Goal: Transaction & Acquisition: Book appointment/travel/reservation

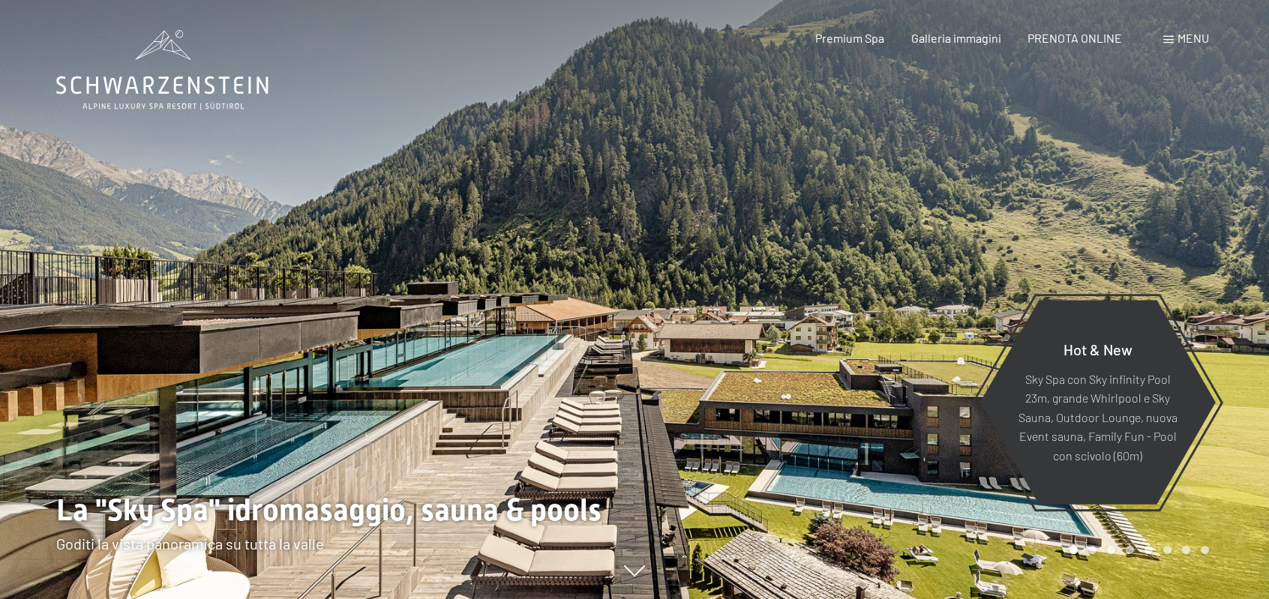
click at [1185, 38] on span "Menu" at bounding box center [1192, 38] width 31 height 14
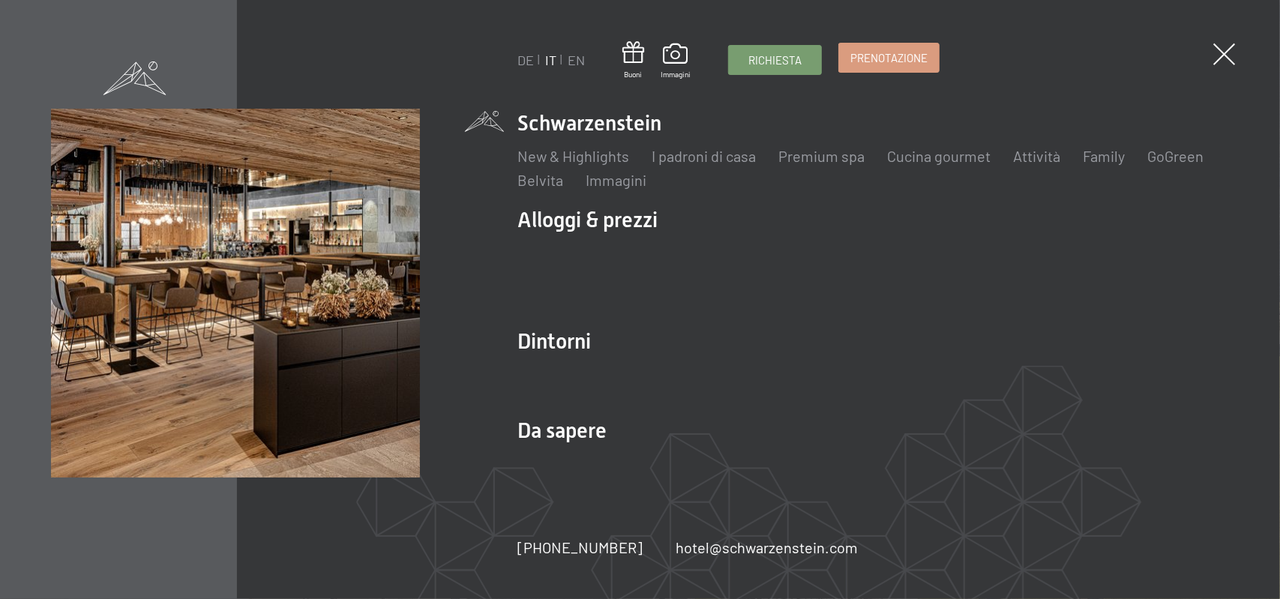
click at [930, 56] on link "Prenotazione" at bounding box center [889, 57] width 100 height 28
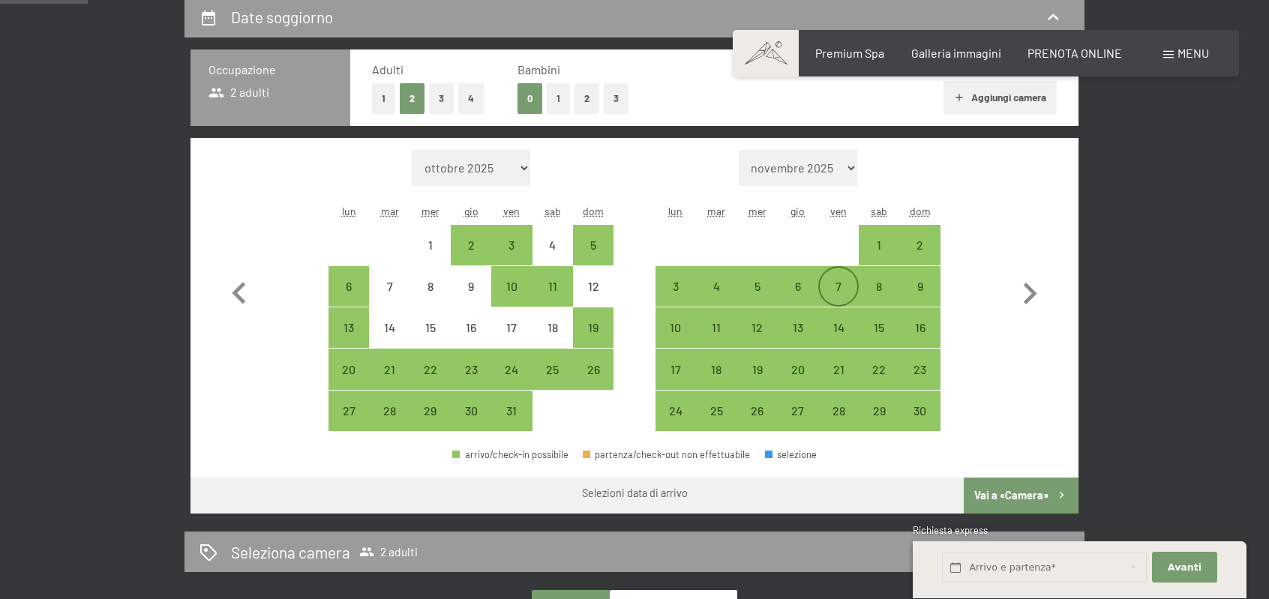
scroll to position [375, 0]
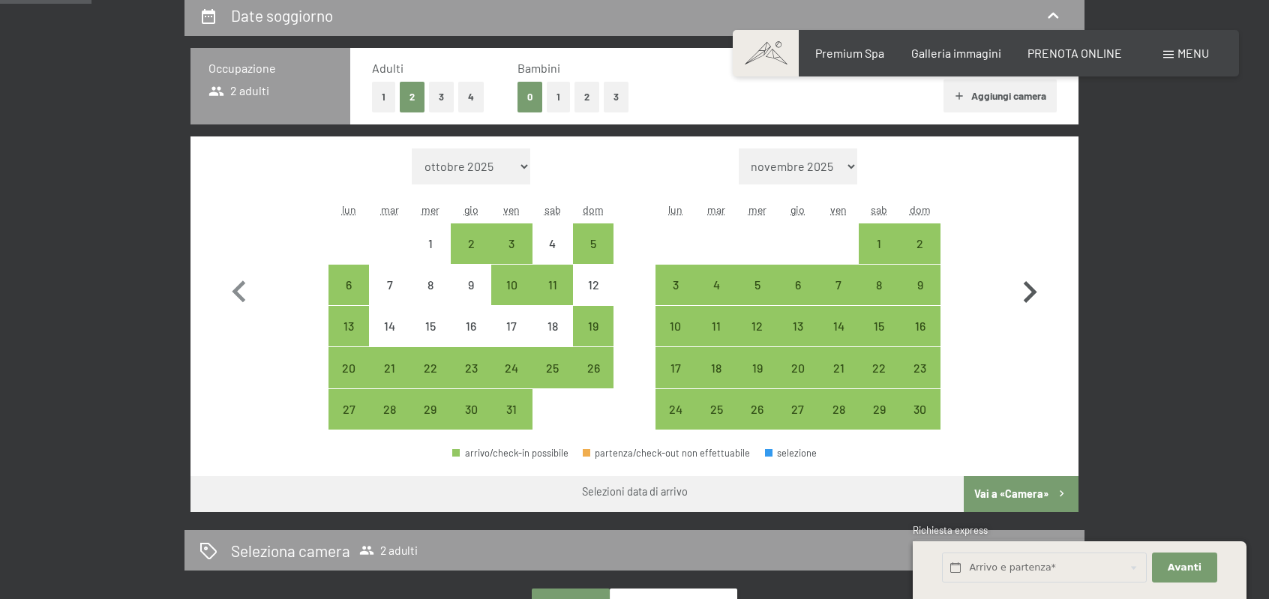
click at [1032, 293] on icon "button" at bounding box center [1029, 292] width 13 height 22
select select "[DATE]"
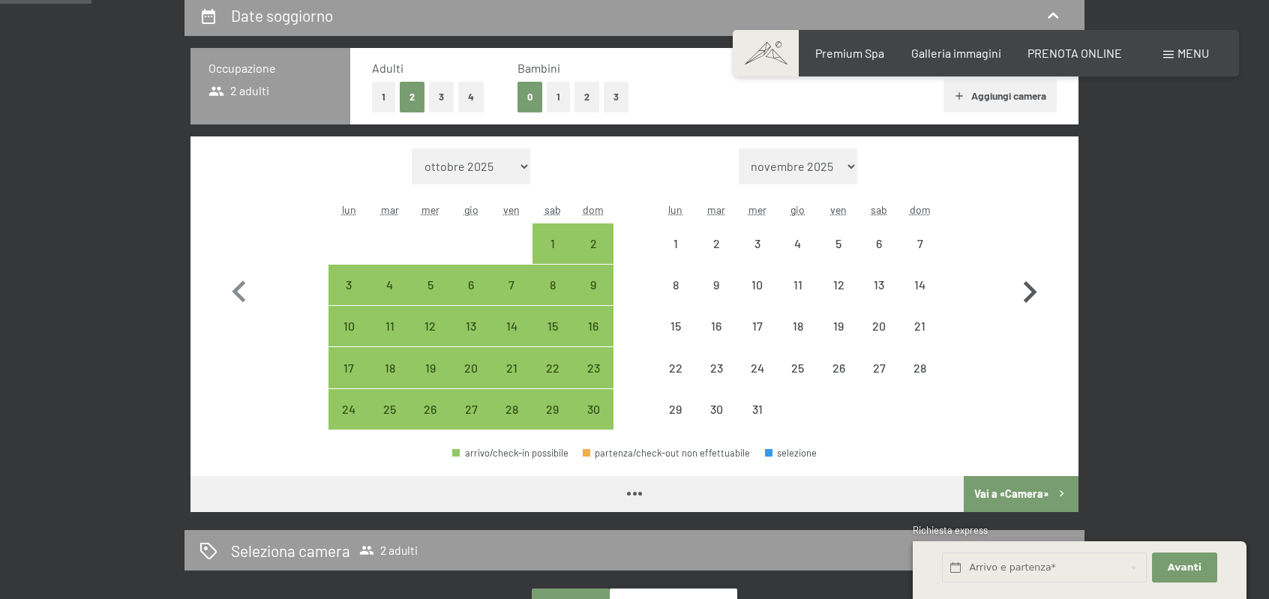
select select "[DATE]"
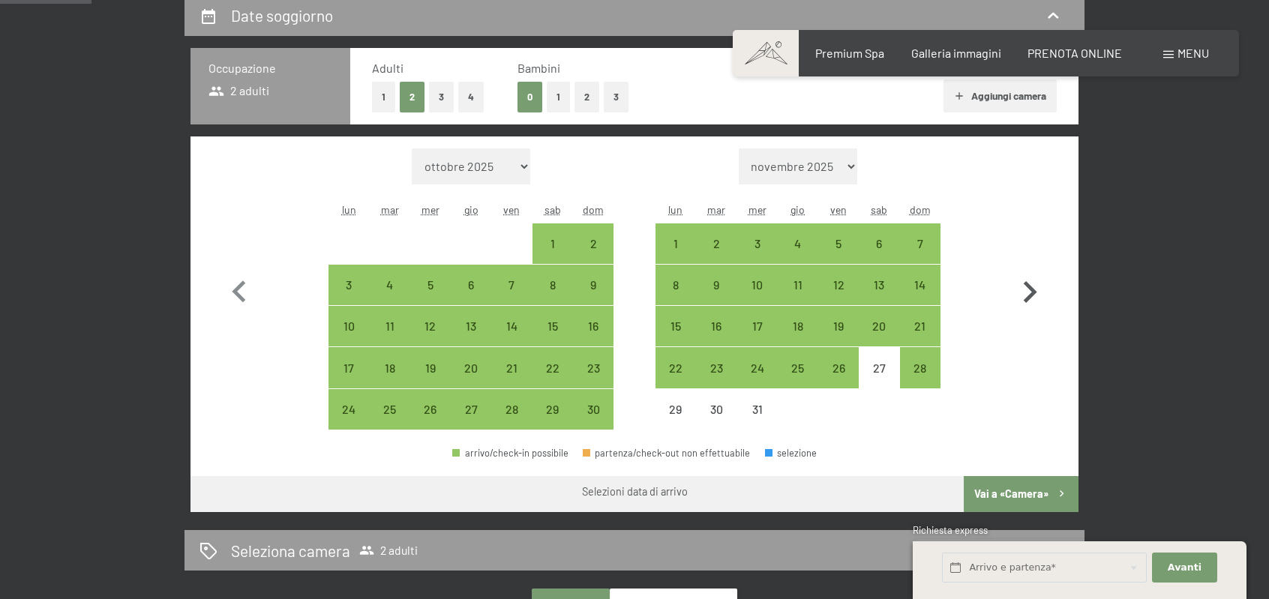
click at [1032, 293] on icon "button" at bounding box center [1029, 292] width 13 height 22
select select "[DATE]"
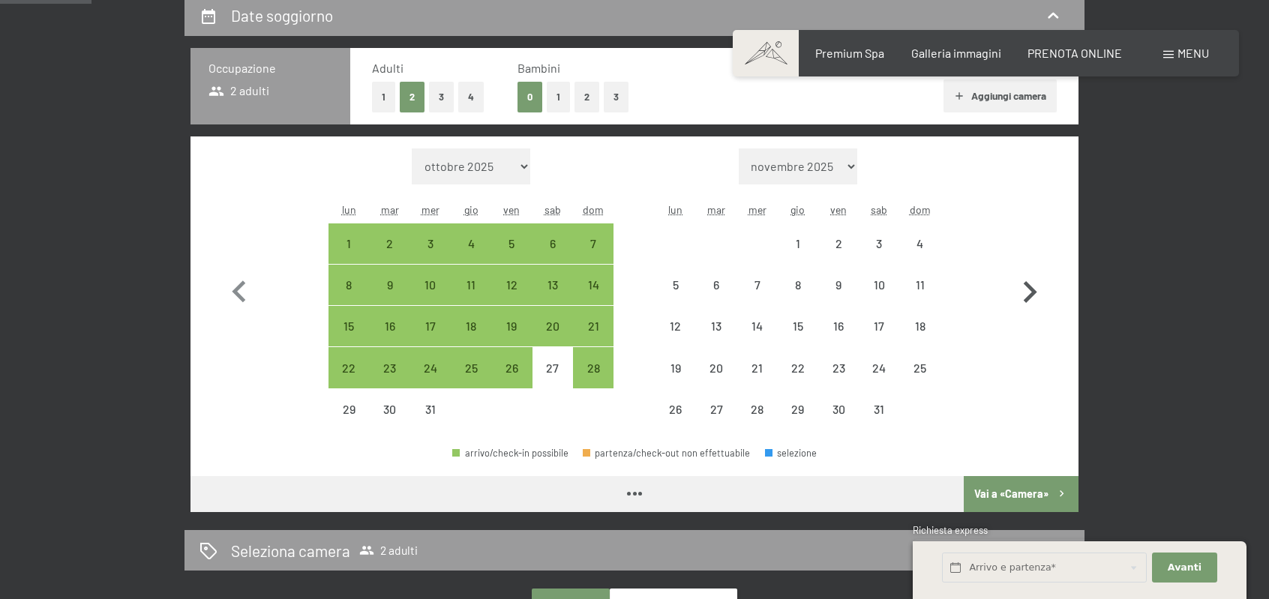
select select "[DATE]"
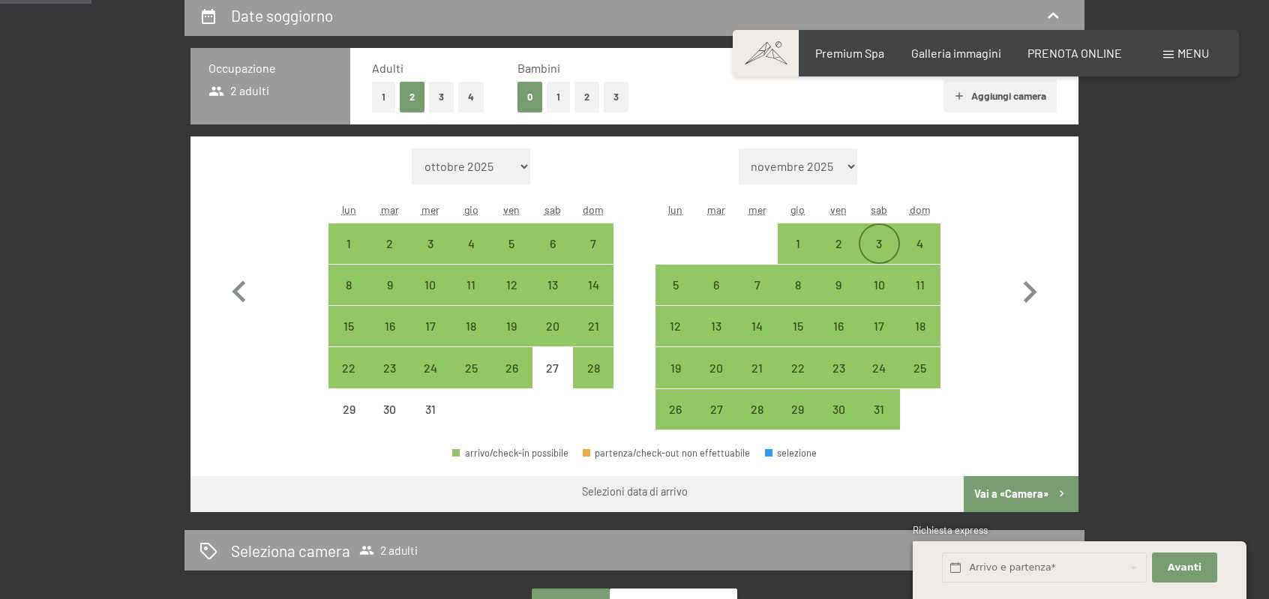
click at [875, 243] on div "3" at bounding box center [878, 256] width 37 height 37
select select "[DATE]"
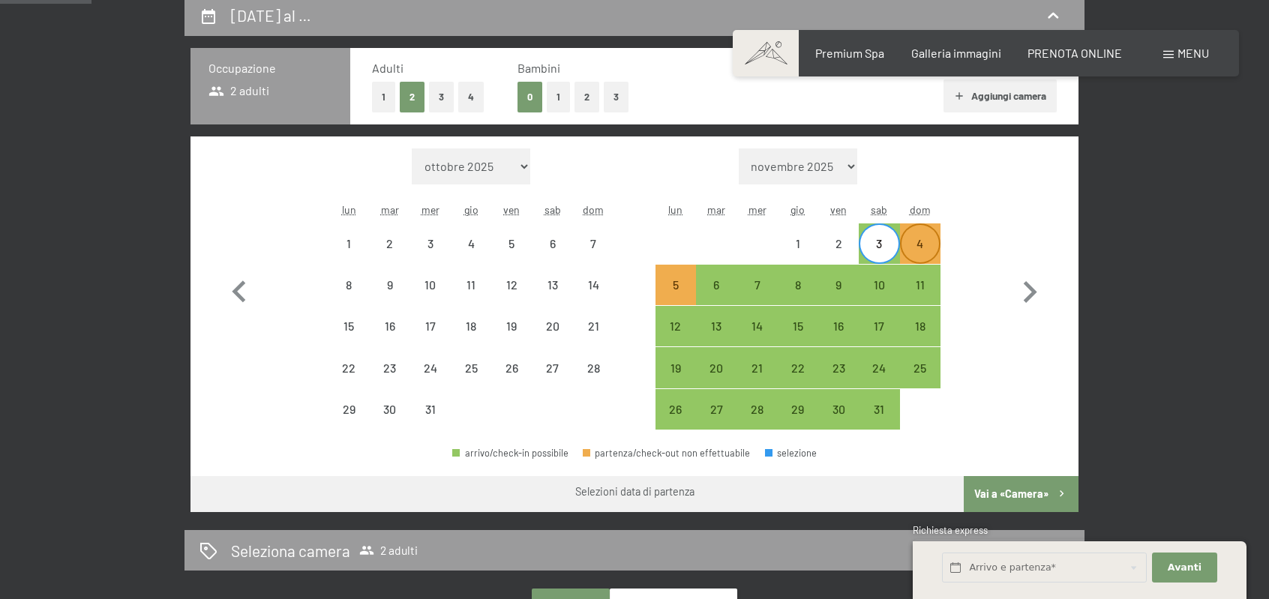
click at [912, 246] on div "4" at bounding box center [919, 256] width 37 height 37
select select "[DATE]"
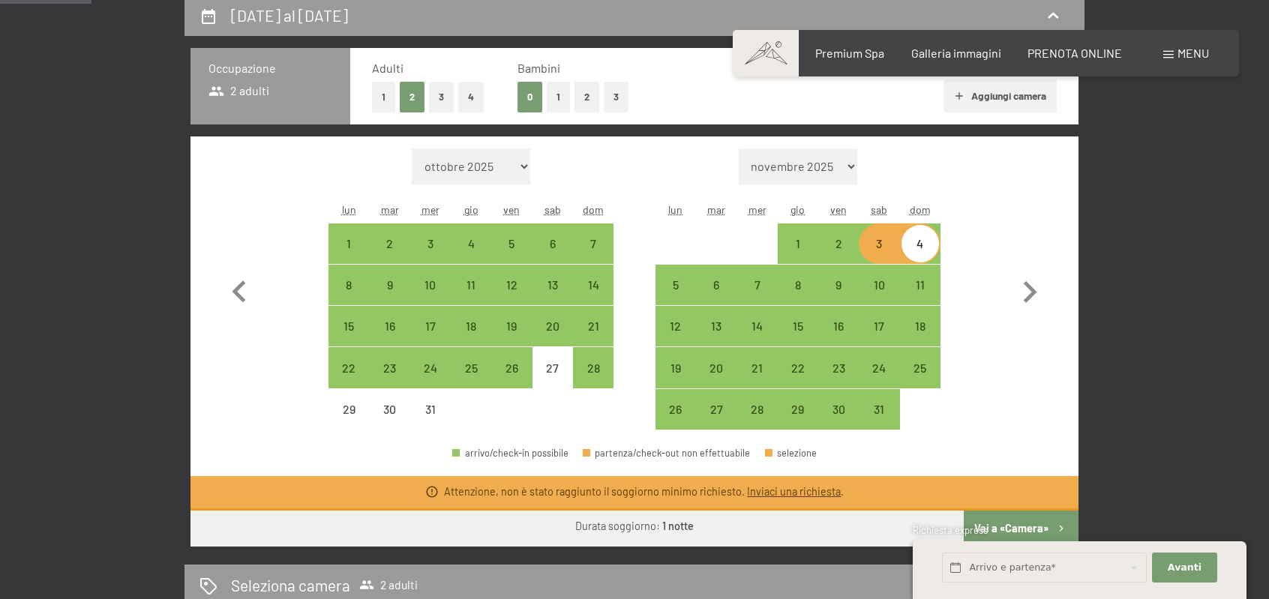
click at [888, 246] on div "3" at bounding box center [878, 256] width 37 height 37
select select "[DATE]"
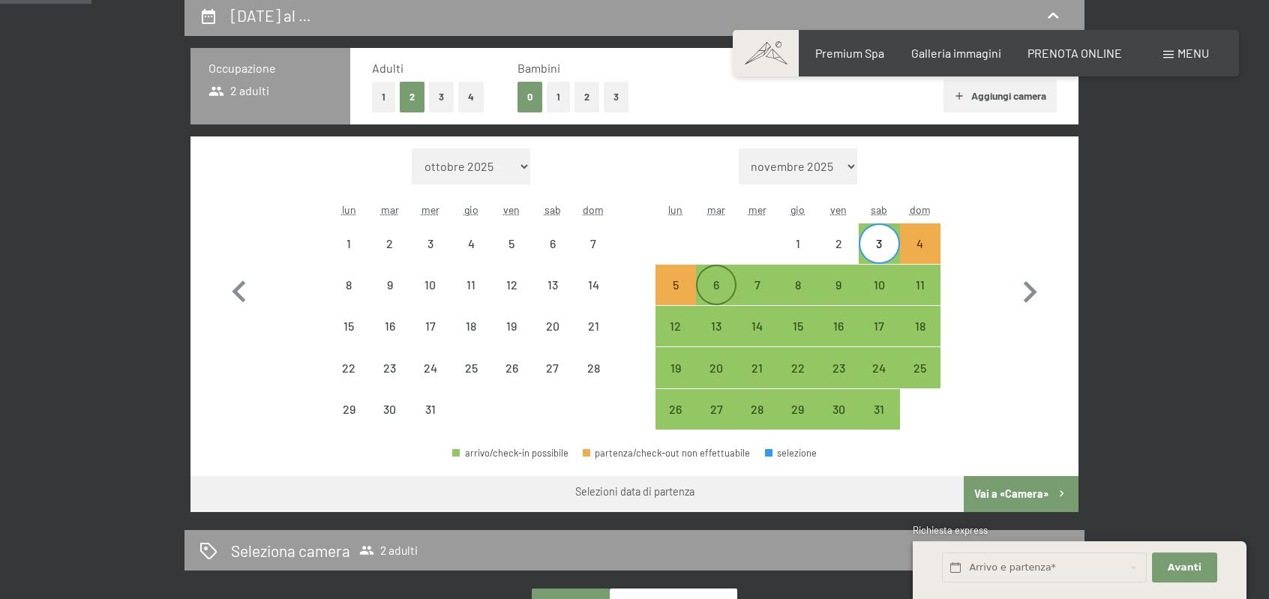
click at [715, 283] on div "6" at bounding box center [715, 297] width 37 height 37
select select "[DATE]"
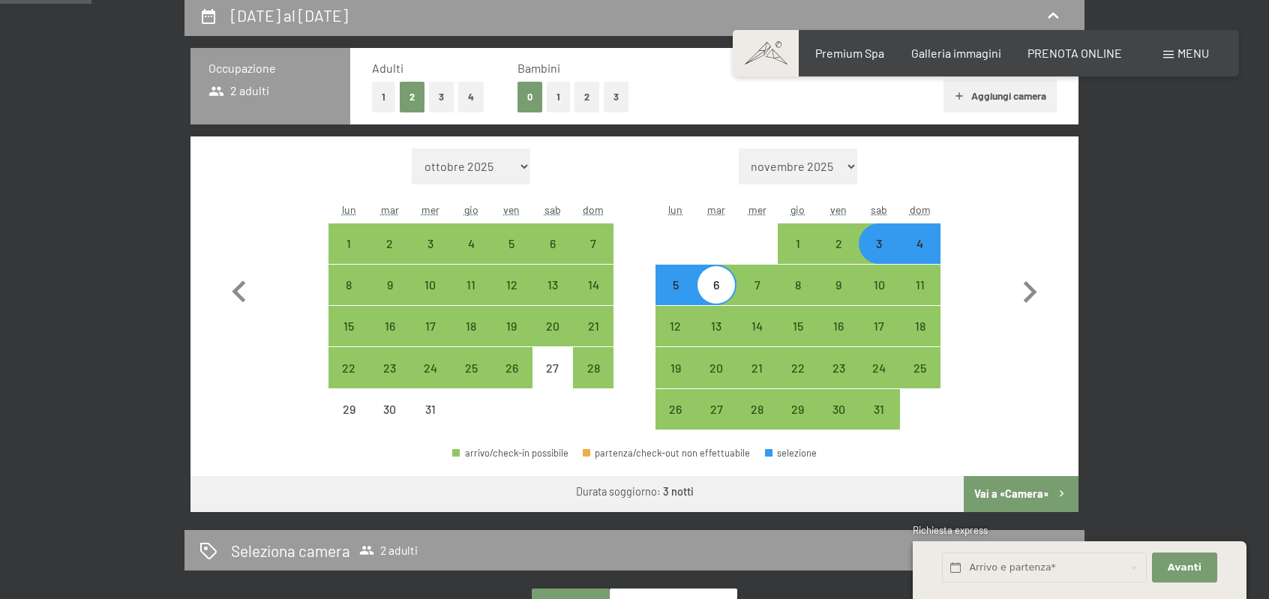
click at [1026, 495] on button "Vai a «Camera»" at bounding box center [1020, 494] width 115 height 36
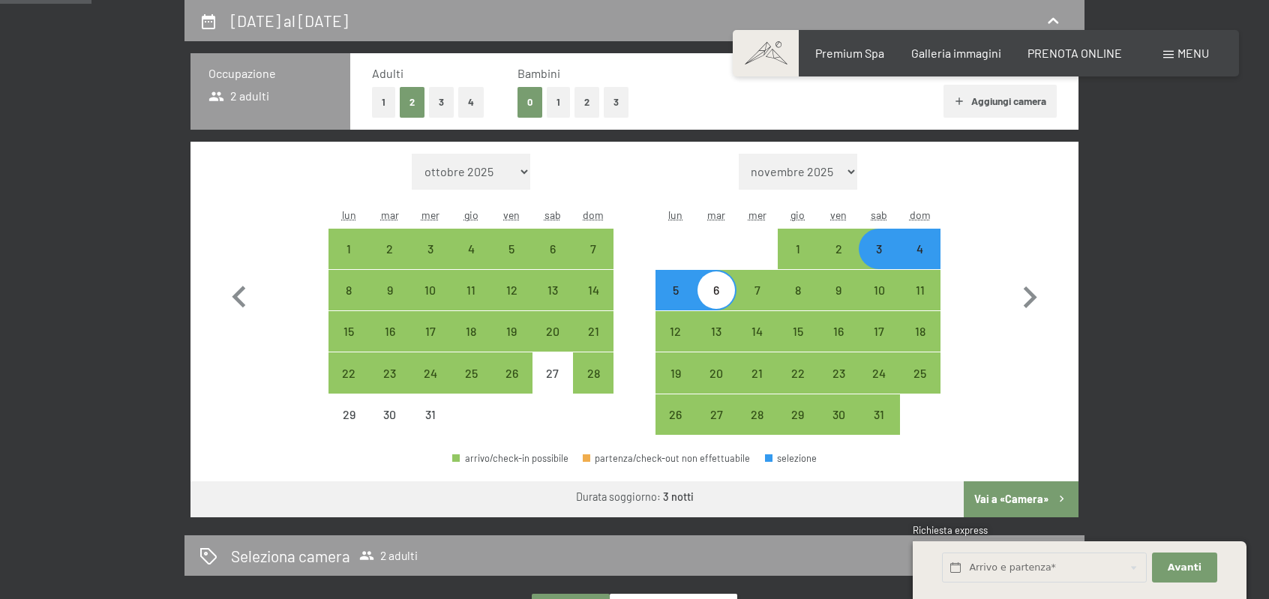
select select "[DATE]"
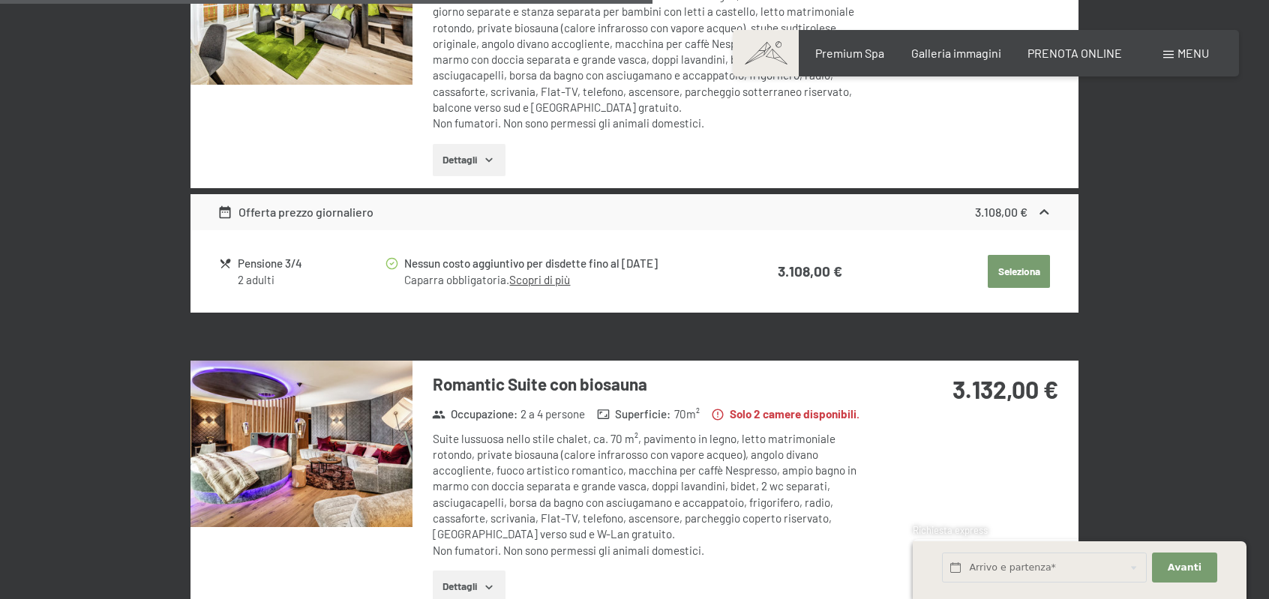
scroll to position [2469, 0]
